Goal: Transaction & Acquisition: Book appointment/travel/reservation

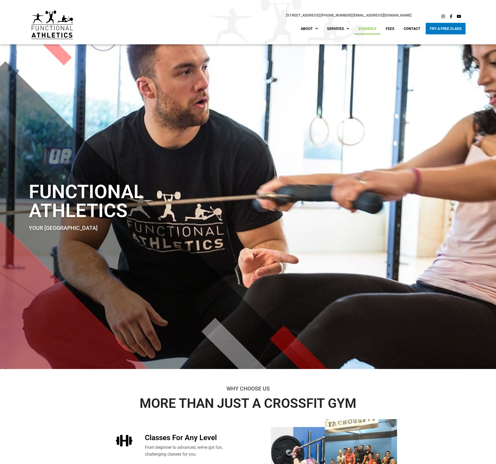
click at [366, 27] on link "Schedule" at bounding box center [368, 29] width 26 height 12
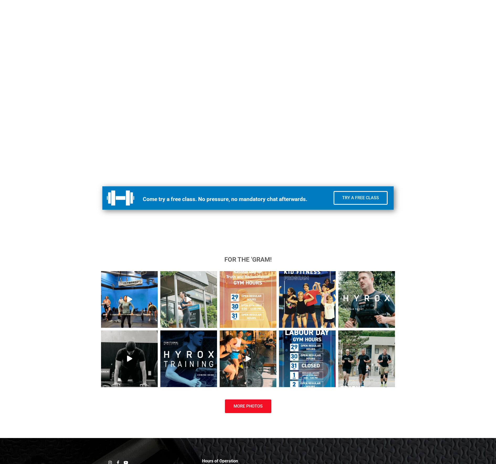
scroll to position [455, 0]
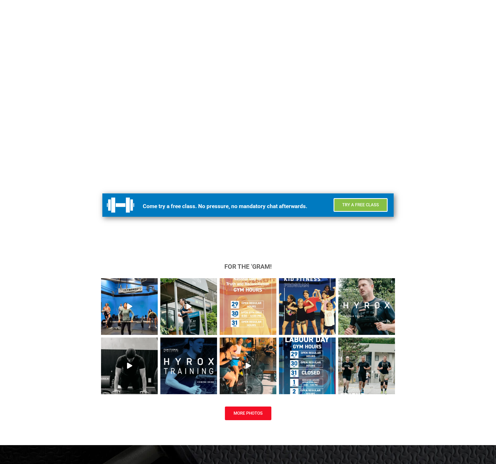
click at [356, 208] on link "Try a Free Class" at bounding box center [361, 205] width 54 height 14
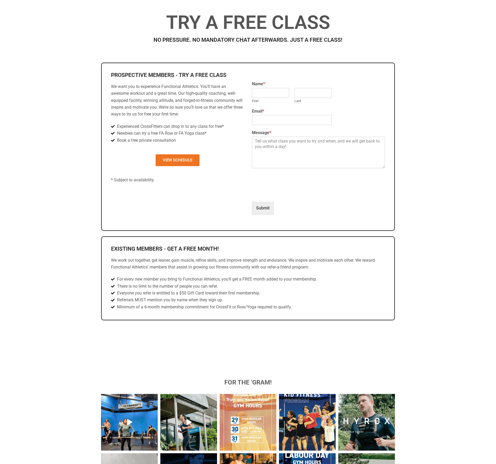
scroll to position [281, 0]
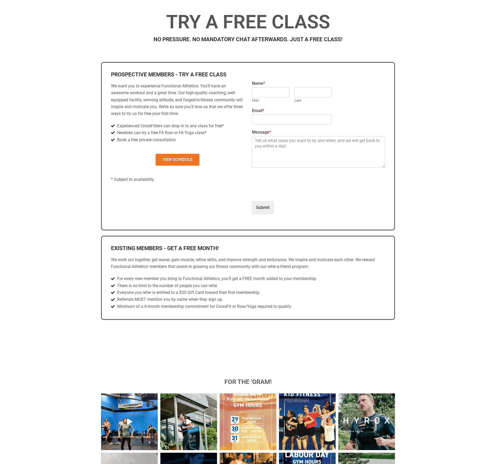
click at [230, 257] on p "We work out together, get leaner, gain muscle, refine skills, and improve stren…" at bounding box center [248, 264] width 274 height 14
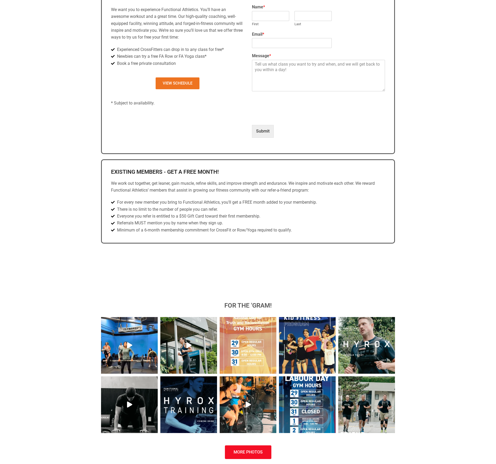
scroll to position [358, 0]
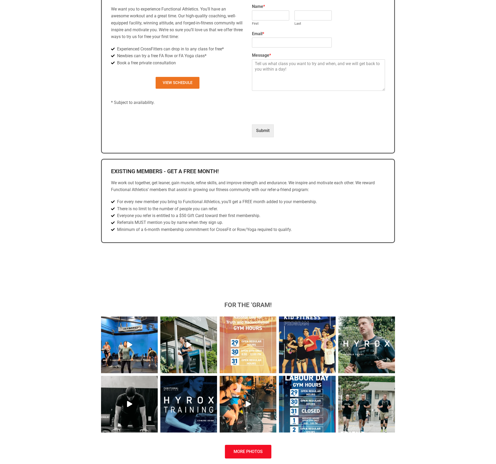
click at [189, 227] on span "Minimum of a 6-month membership commitment for CrossFit or Row/Yoga required to…" at bounding box center [204, 229] width 176 height 7
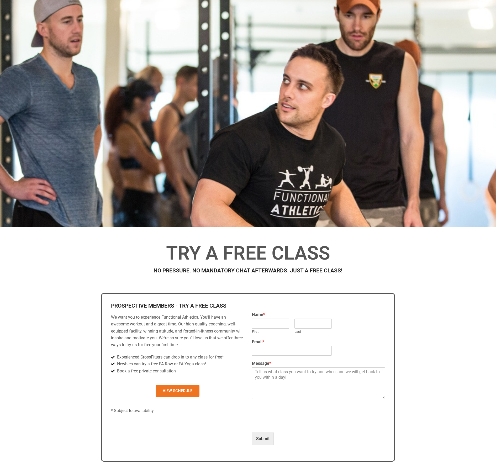
scroll to position [0, 0]
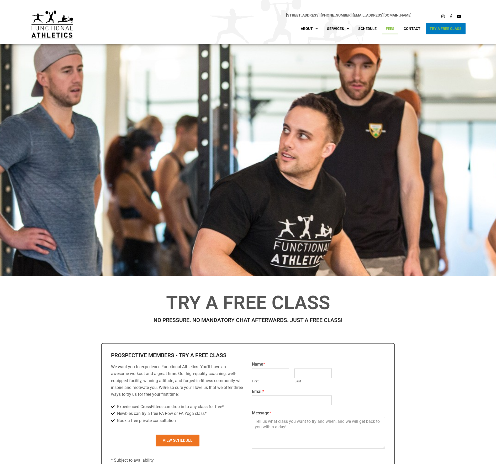
click at [391, 29] on link "Fees" at bounding box center [390, 29] width 17 height 12
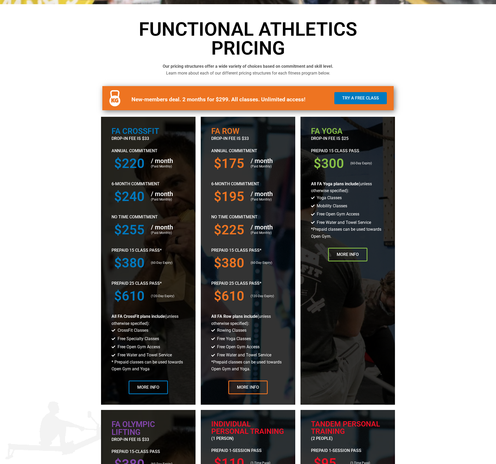
scroll to position [268, 0]
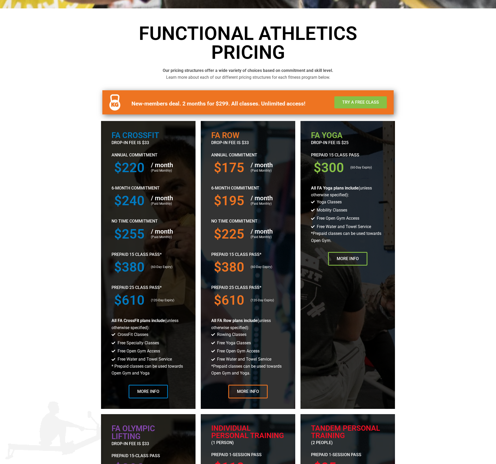
click at [362, 107] on link "Try a Free Class" at bounding box center [361, 102] width 53 height 12
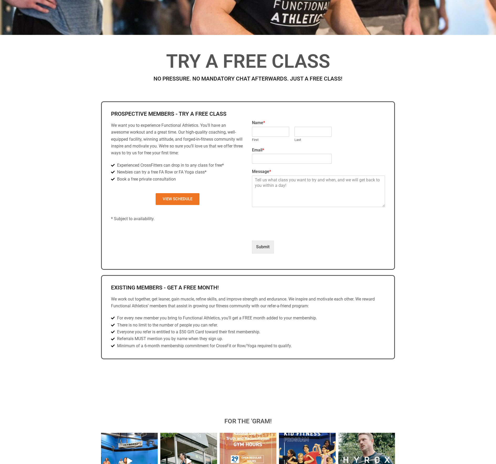
scroll to position [243, 0]
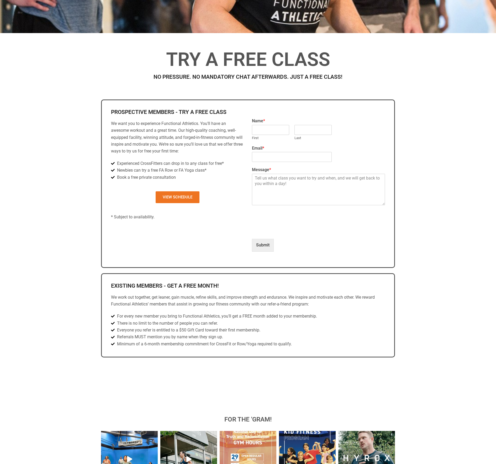
click at [216, 163] on span "Experienced CrossFitters can drop in to any class for free*" at bounding box center [170, 163] width 108 height 7
